Goal: Task Accomplishment & Management: Complete application form

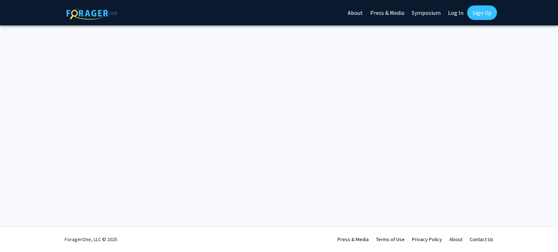
click at [456, 8] on link "Log In" at bounding box center [455, 12] width 23 height 25
click at [455, 14] on link "Log In" at bounding box center [455, 12] width 23 height 25
click at [494, 9] on link "Sign Up" at bounding box center [482, 12] width 30 height 15
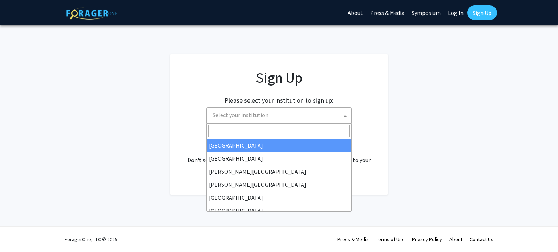
click at [285, 114] on span "Select your institution" at bounding box center [281, 115] width 142 height 15
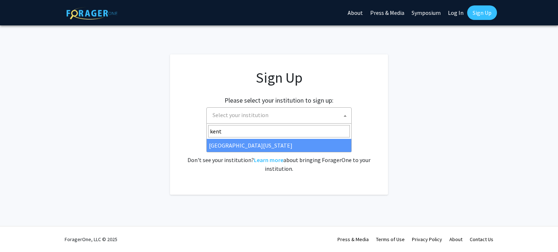
type input "kent"
select select "13"
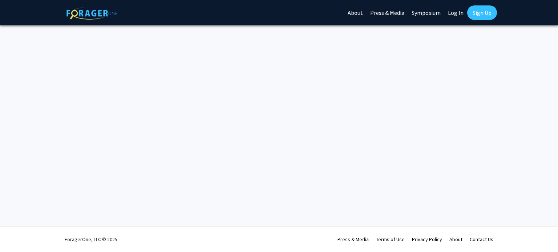
click at [451, 17] on link "Log In" at bounding box center [455, 12] width 23 height 25
click at [453, 16] on link "Log In" at bounding box center [455, 12] width 23 height 25
click at [84, 12] on img at bounding box center [91, 13] width 51 height 13
